Goal: Task Accomplishment & Management: Use online tool/utility

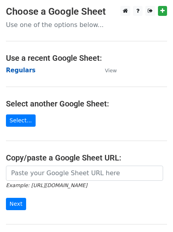
click at [16, 69] on strong "Regulars" at bounding box center [21, 70] width 30 height 7
click at [24, 72] on strong "Regulars" at bounding box center [21, 70] width 30 height 7
click at [21, 69] on strong "Regulars" at bounding box center [21, 70] width 30 height 7
click at [19, 71] on strong "Regulars" at bounding box center [21, 70] width 30 height 7
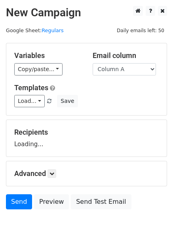
click at [58, 171] on h5 "Advanced" at bounding box center [86, 173] width 145 height 9
drag, startPoint x: 56, startPoint y: 170, endPoint x: 76, endPoint y: 147, distance: 29.8
click at [56, 171] on link at bounding box center [52, 173] width 9 height 9
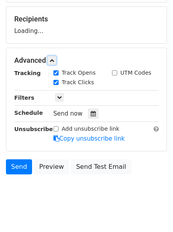
scroll to position [120, 0]
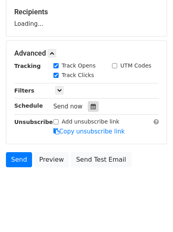
drag, startPoint x: 88, startPoint y: 104, endPoint x: 89, endPoint y: 117, distance: 13.1
click at [91, 104] on icon at bounding box center [93, 107] width 5 height 6
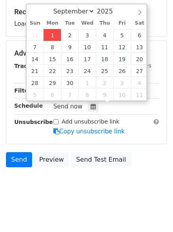
type input "2025-09-01 12:00"
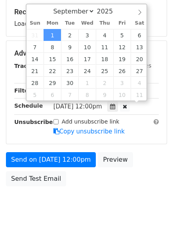
scroll to position [0, 0]
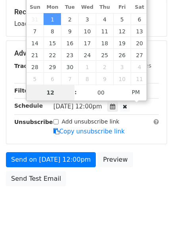
type input "4"
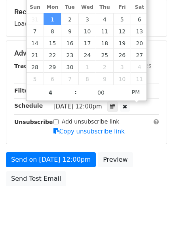
type input "2025-09-01 16:00"
click at [74, 198] on body "New Campaign Daily emails left: 50 Google Sheet: Regulars Variables Copy/paste.…" at bounding box center [86, 54] width 173 height 336
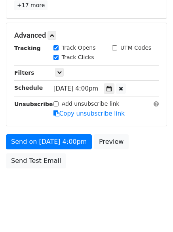
scroll to position [173, 0]
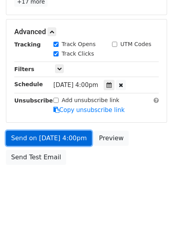
click at [51, 133] on link "Send on Sep 1 at 4:00pm" at bounding box center [49, 138] width 86 height 15
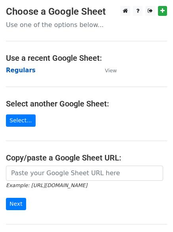
click at [20, 71] on strong "Regulars" at bounding box center [21, 70] width 30 height 7
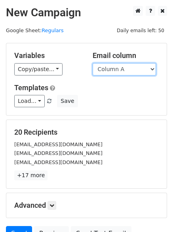
drag, startPoint x: 117, startPoint y: 67, endPoint x: 113, endPoint y: 88, distance: 22.1
click at [117, 67] on select "Column A Column B Column C Column D Column E" at bounding box center [124, 69] width 63 height 12
click at [121, 69] on select "Column A Column B Column C Column D Column E" at bounding box center [124, 69] width 63 height 12
select select "Column B"
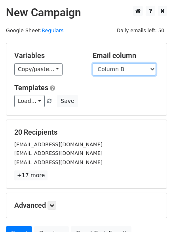
click at [93, 63] on select "Column A Column B Column C Column D Column E" at bounding box center [124, 69] width 63 height 12
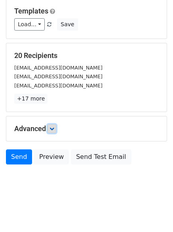
click at [53, 130] on icon at bounding box center [52, 128] width 5 height 5
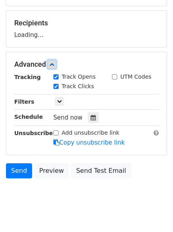
scroll to position [110, 0]
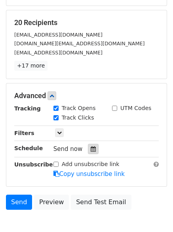
drag, startPoint x: 89, startPoint y: 153, endPoint x: 90, endPoint y: 149, distance: 4.1
click at [89, 153] on div at bounding box center [93, 149] width 11 height 10
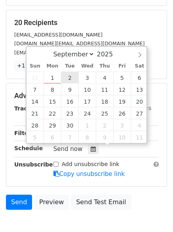
type input "2025-09-02 12:00"
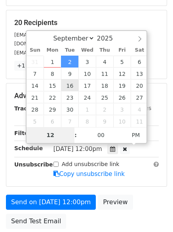
type input "5"
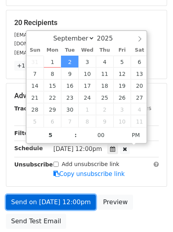
type input "2025-09-02 17:00"
click at [54, 200] on link "Send on Sep 2 at 12:00pm" at bounding box center [51, 201] width 90 height 15
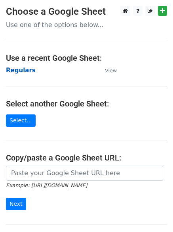
click at [21, 71] on strong "Regulars" at bounding box center [21, 70] width 30 height 7
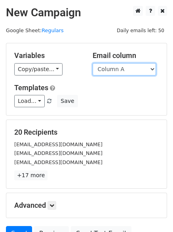
click at [125, 71] on select "Column A Column B Column C Column D Column E" at bounding box center [124, 69] width 63 height 12
select select "Column C"
click at [93, 63] on select "Column A Column B Column C Column D Column E" at bounding box center [124, 69] width 63 height 12
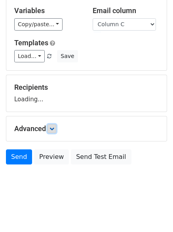
click at [56, 127] on link at bounding box center [52, 128] width 9 height 9
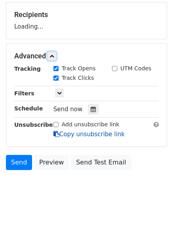
scroll to position [121, 0]
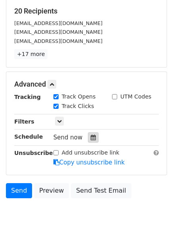
click at [92, 141] on div at bounding box center [93, 137] width 11 height 10
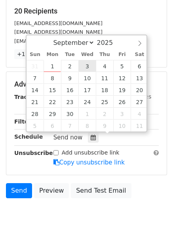
type input "2025-09-03 12:00"
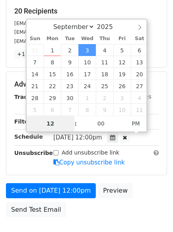
type input "6"
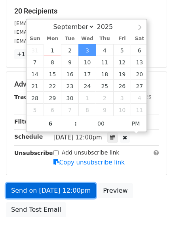
type input "2025-09-03 18:00"
click at [55, 186] on link "Send on Sep 3 at 12:00pm" at bounding box center [51, 190] width 90 height 15
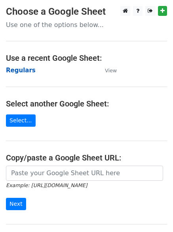
click at [18, 70] on strong "Regulars" at bounding box center [21, 70] width 30 height 7
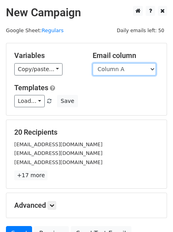
click at [126, 73] on select "Column A Column B Column C Column D Column E" at bounding box center [124, 69] width 63 height 12
select select "Column D"
click at [93, 63] on select "Column A Column B Column C Column D Column E" at bounding box center [124, 69] width 63 height 12
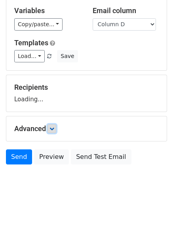
click at [53, 126] on icon at bounding box center [52, 128] width 5 height 5
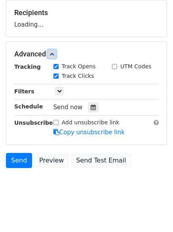
scroll to position [122, 0]
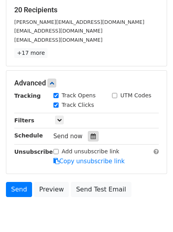
click at [91, 137] on icon at bounding box center [93, 136] width 5 height 6
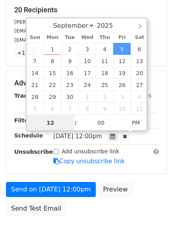
scroll to position [0, 0]
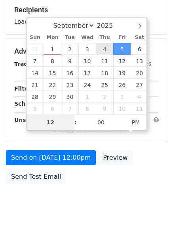
type input "2025-09-04 12:00"
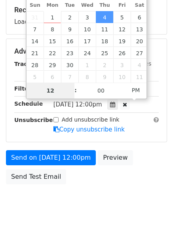
type input "7"
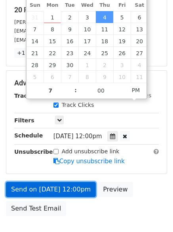
type input "2025-09-04 19:00"
click at [54, 189] on link "Send on Sep 4 at 12:00pm" at bounding box center [51, 189] width 90 height 15
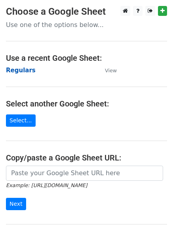
click at [22, 73] on strong "Regulars" at bounding box center [21, 70] width 30 height 7
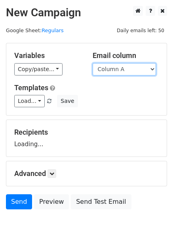
drag, startPoint x: 0, startPoint y: 0, endPoint x: 144, endPoint y: 69, distance: 159.4
click at [144, 69] on select "Column A Column B Column C Column D Column E" at bounding box center [124, 69] width 63 height 12
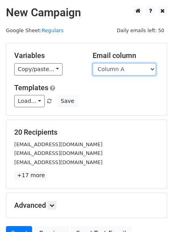
click at [130, 72] on select "Column A Column B Column C Column D Column E" at bounding box center [124, 69] width 63 height 12
select select "Column E"
click at [93, 63] on select "Column A Column B Column C Column D Column E" at bounding box center [124, 69] width 63 height 12
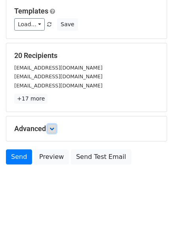
click at [54, 128] on icon at bounding box center [52, 128] width 5 height 5
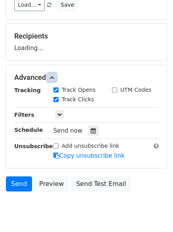
scroll to position [121, 0]
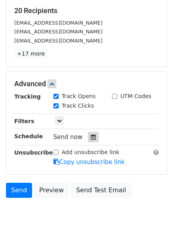
click at [91, 135] on icon at bounding box center [93, 137] width 5 height 6
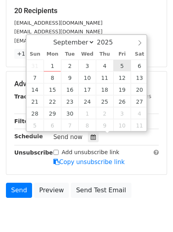
type input "[DATE] 12:00"
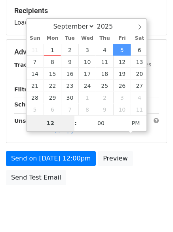
type input "8"
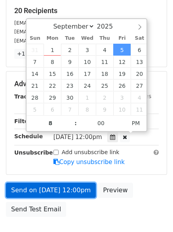
type input "[DATE] 20:00"
click at [50, 191] on link "Send on [DATE] 12:00pm" at bounding box center [51, 190] width 90 height 15
